Goal: Information Seeking & Learning: Learn about a topic

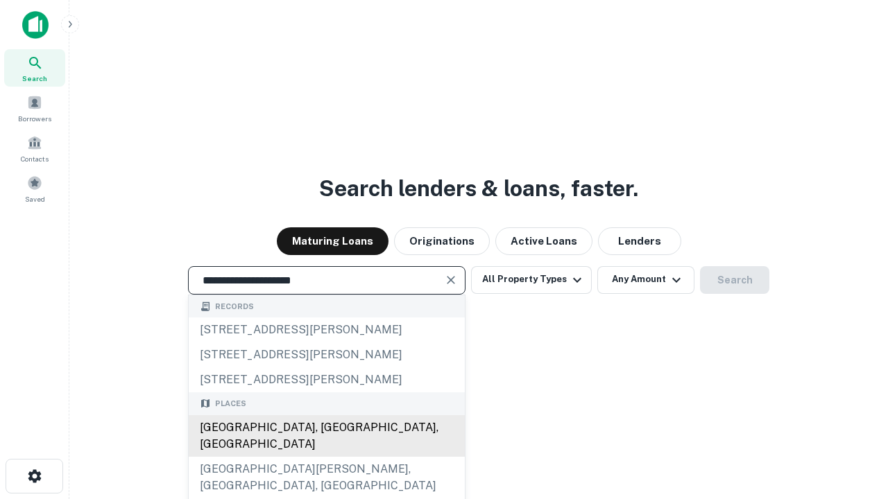
click at [326, 457] on div "[GEOGRAPHIC_DATA], [GEOGRAPHIC_DATA], [GEOGRAPHIC_DATA]" at bounding box center [327, 437] width 276 height 42
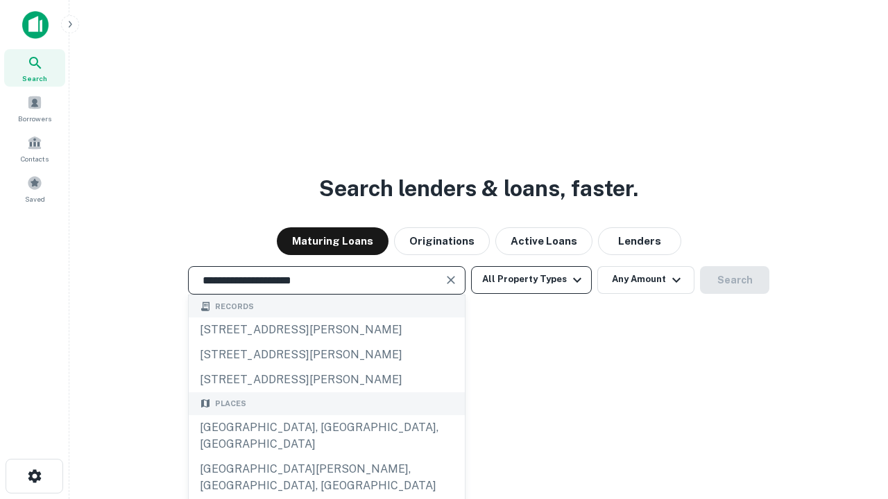
type input "**********"
click at [531, 280] on button "All Property Types" at bounding box center [531, 280] width 121 height 28
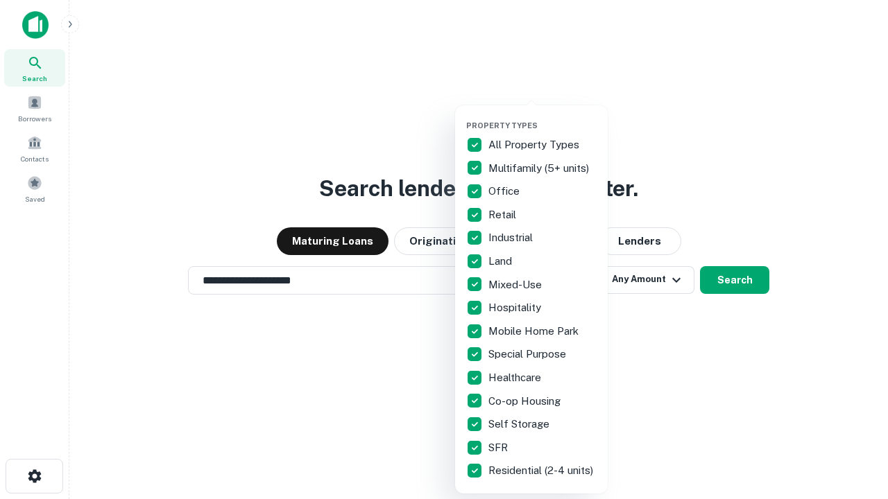
click at [542, 117] on button "button" at bounding box center [542, 117] width 153 height 1
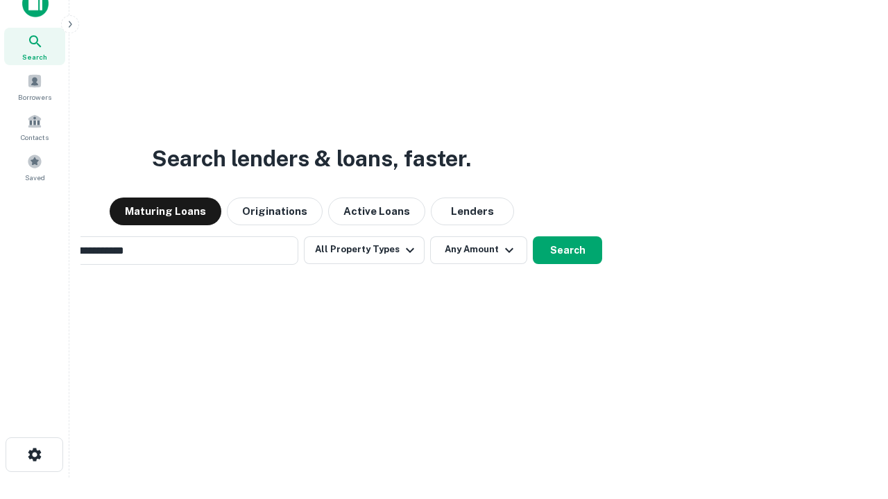
scroll to position [100, 393]
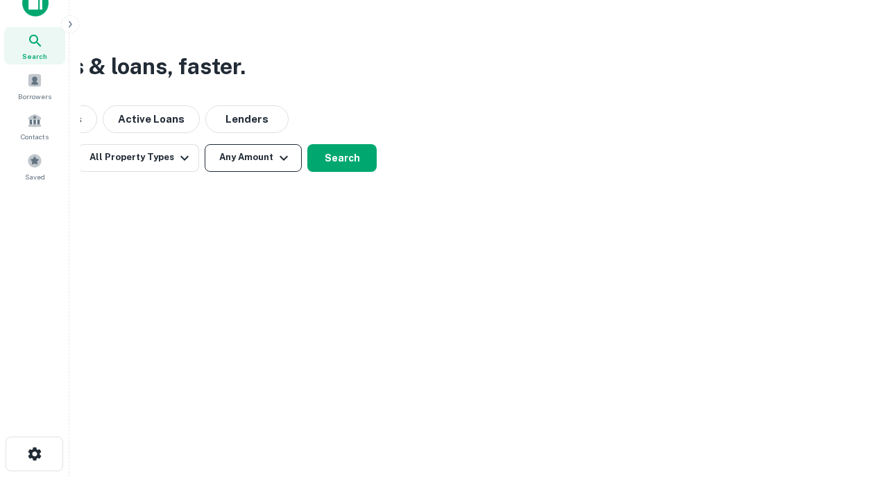
click at [253, 157] on button "Any Amount" at bounding box center [253, 158] width 97 height 28
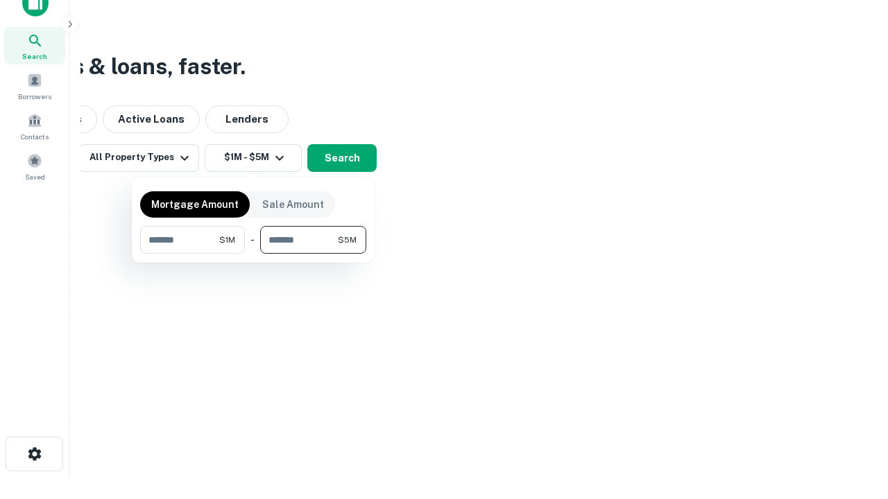
type input "*******"
click at [253, 254] on button "button" at bounding box center [253, 254] width 226 height 1
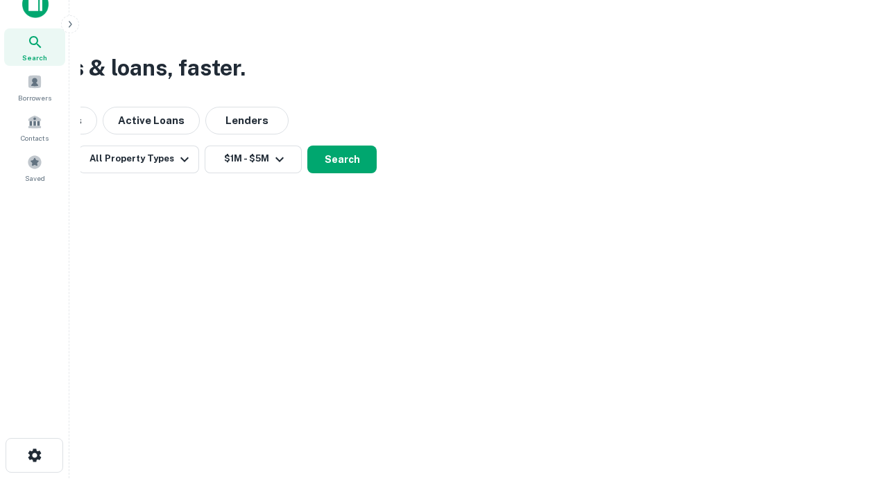
scroll to position [8, 256]
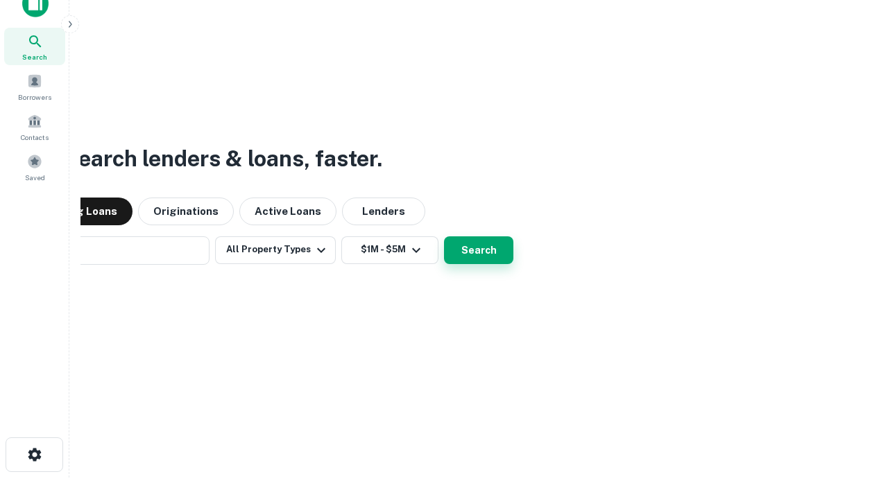
click at [444, 237] on button "Search" at bounding box center [478, 251] width 69 height 28
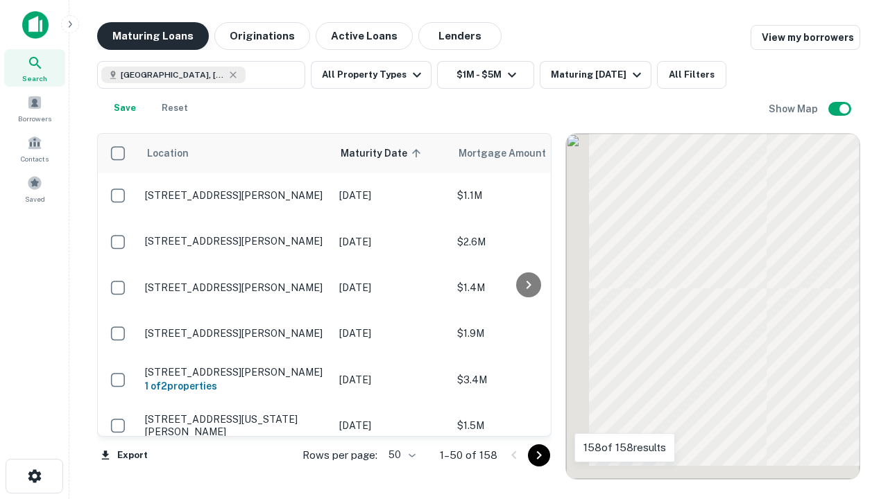
click at [153, 36] on button "Maturing Loans" at bounding box center [153, 36] width 112 height 28
